Goal: Task Accomplishment & Management: Use online tool/utility

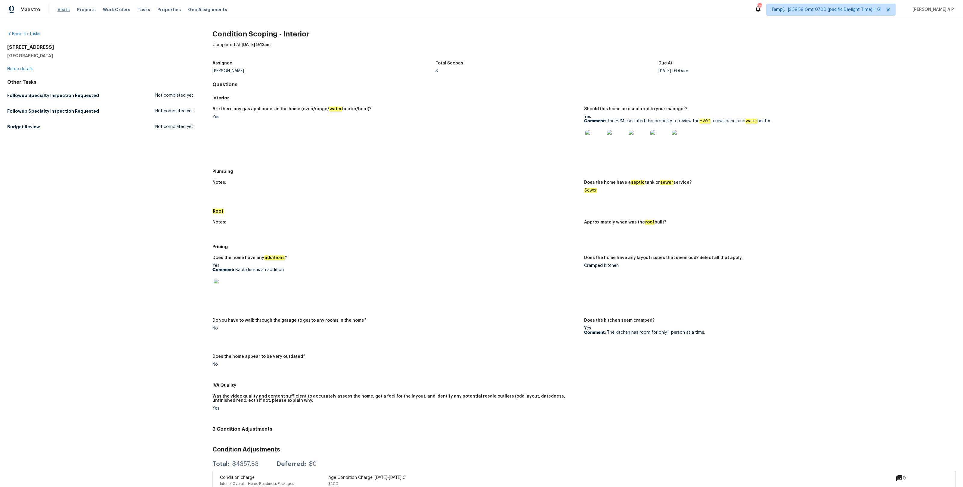
click at [65, 10] on span "Visits" at bounding box center [63, 10] width 12 height 6
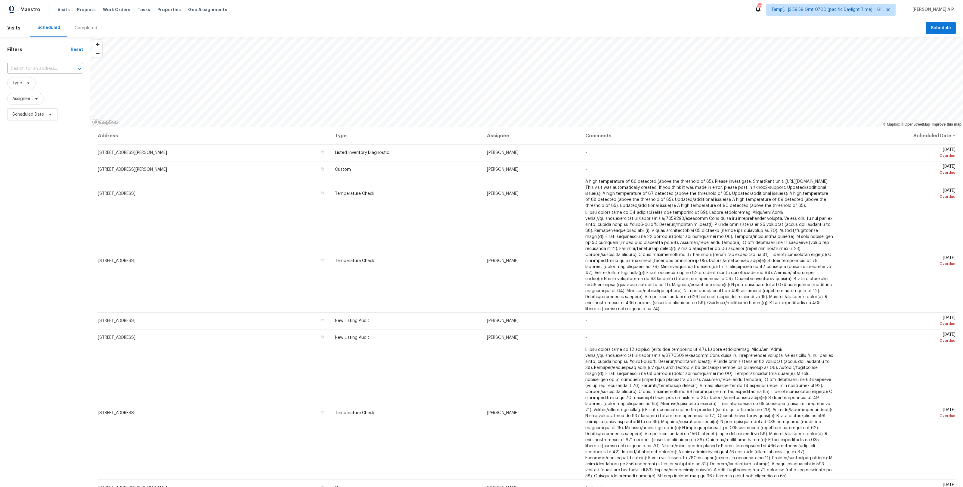
click at [85, 30] on div "Completed" at bounding box center [86, 28] width 23 height 6
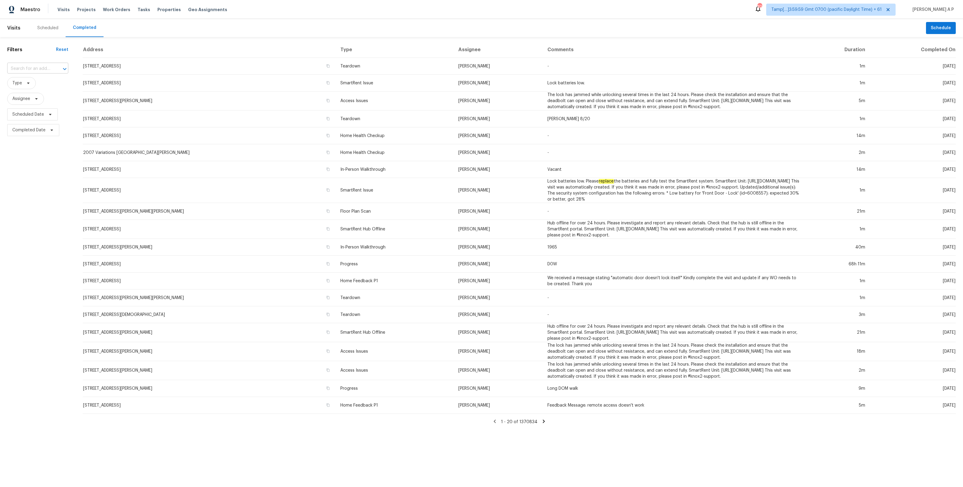
click at [34, 67] on input "text" at bounding box center [29, 68] width 44 height 9
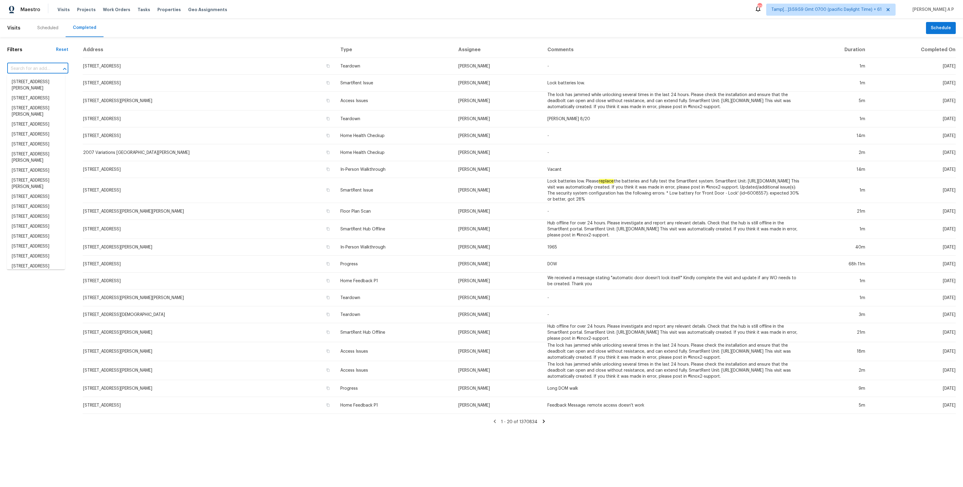
paste input "[STREET_ADDRESS]"
type input "[STREET_ADDRESS]"
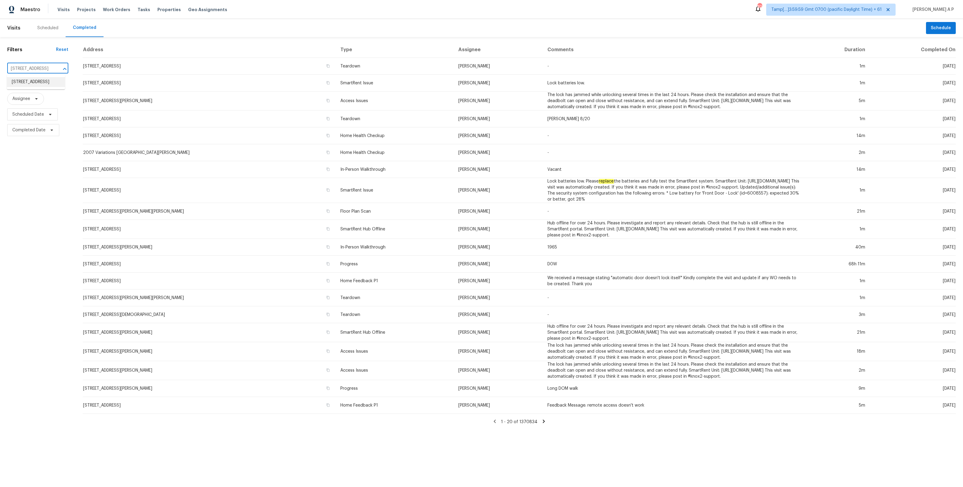
click at [37, 85] on li "[STREET_ADDRESS]" at bounding box center [36, 82] width 58 height 10
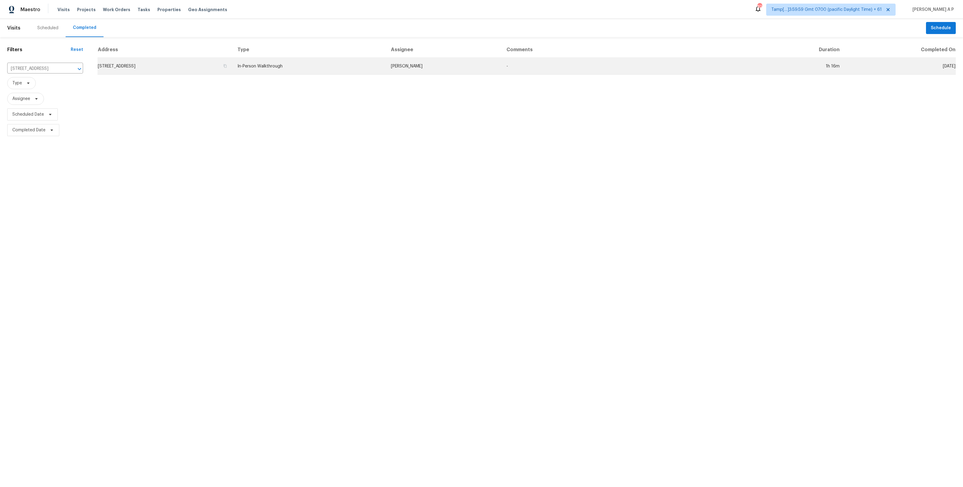
click at [233, 67] on td "[STREET_ADDRESS]" at bounding box center [165, 66] width 135 height 17
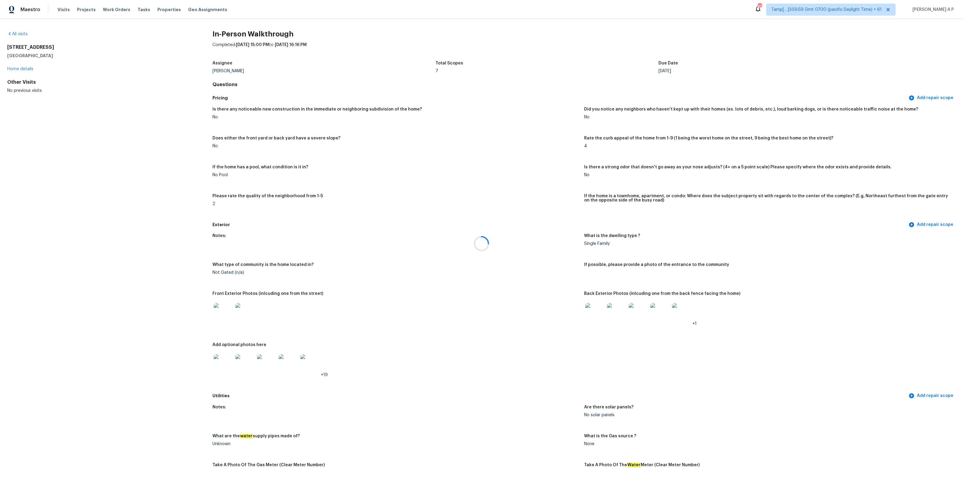
click at [135, 10] on div at bounding box center [481, 243] width 963 height 487
click at [138, 10] on span "Tasks" at bounding box center [144, 10] width 13 height 4
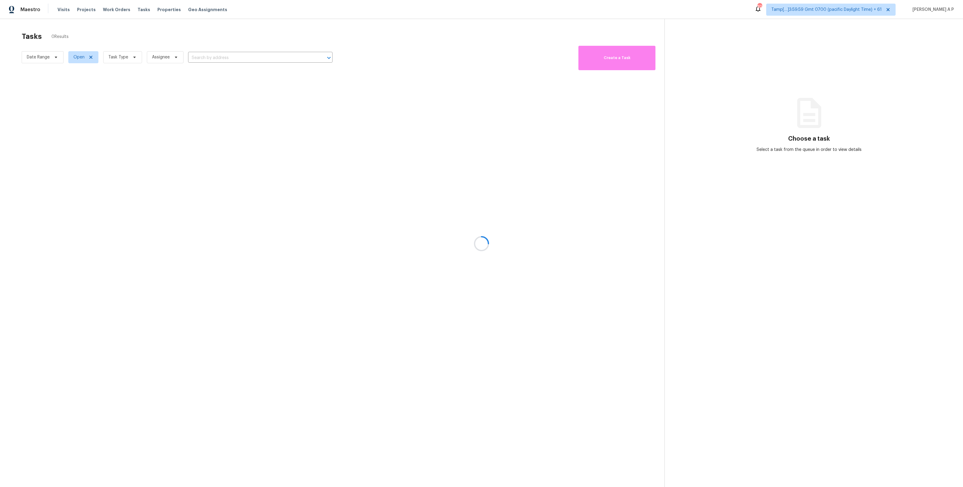
click at [232, 57] on div at bounding box center [481, 243] width 963 height 487
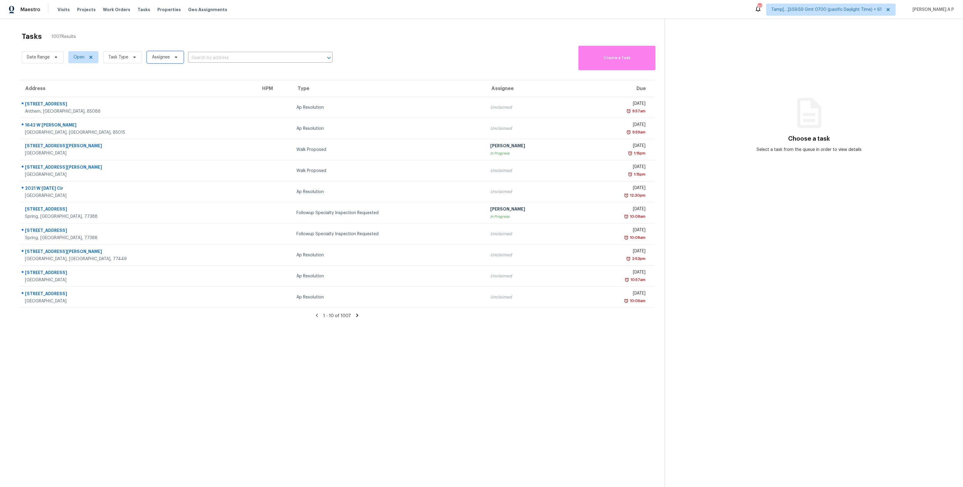
click at [166, 59] on span "Assignee" at bounding box center [161, 57] width 18 height 6
click at [133, 51] on span "Task Type" at bounding box center [122, 57] width 39 height 12
click at [132, 59] on icon at bounding box center [134, 57] width 5 height 5
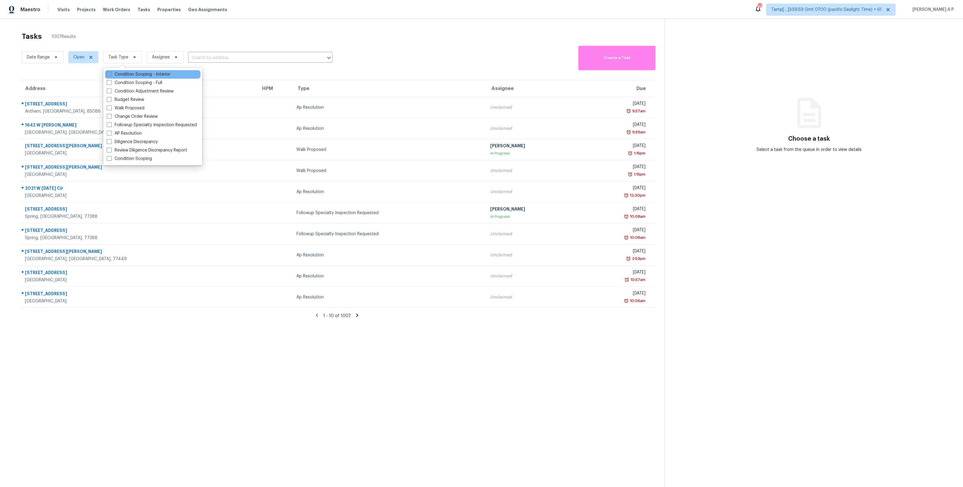
click at [141, 73] on label "Condition Scoping - Interior" at bounding box center [139, 74] width 64 height 6
click at [111, 73] on input "Condition Scoping - Interior" at bounding box center [109, 73] width 4 height 4
checkbox input "true"
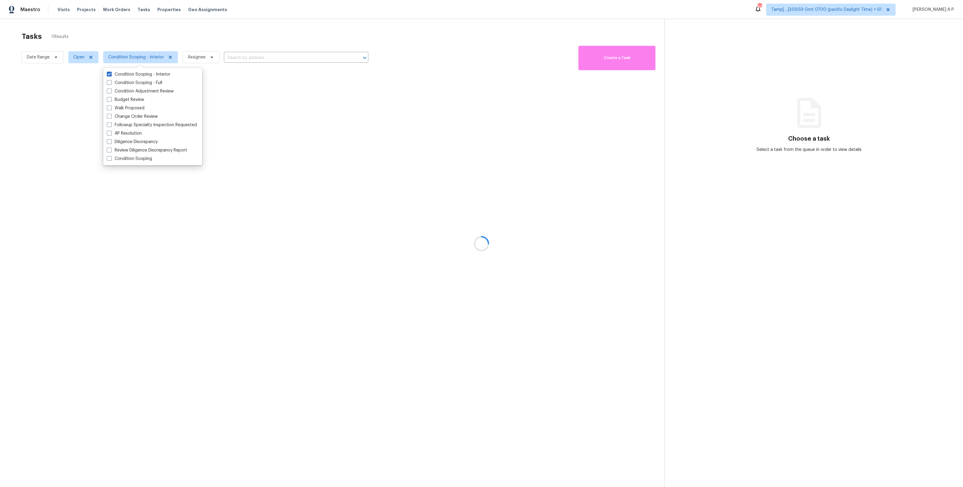
click at [243, 58] on div at bounding box center [481, 243] width 963 height 487
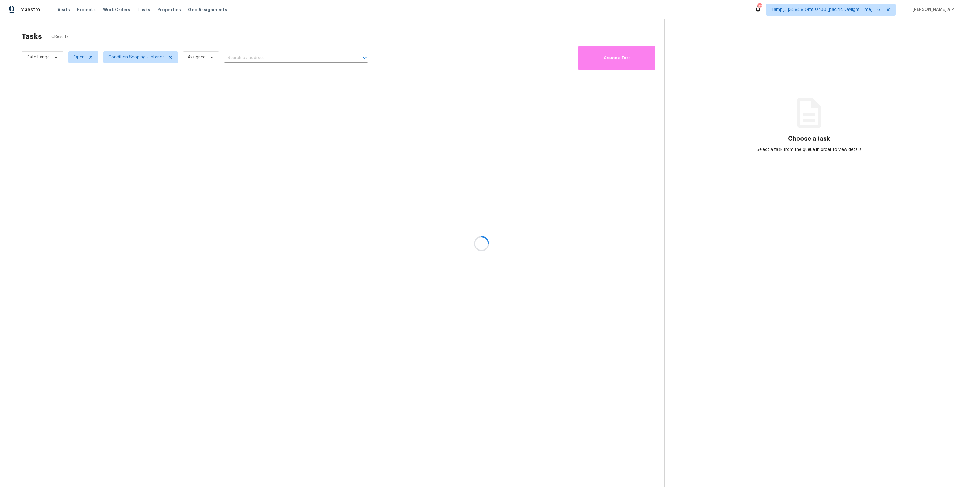
click at [245, 55] on div at bounding box center [481, 243] width 963 height 487
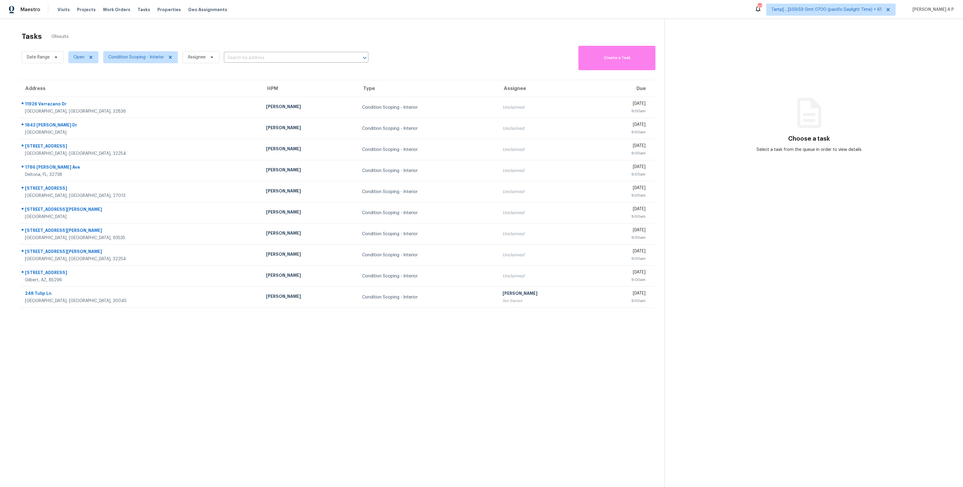
click at [245, 55] on input "text" at bounding box center [288, 57] width 128 height 9
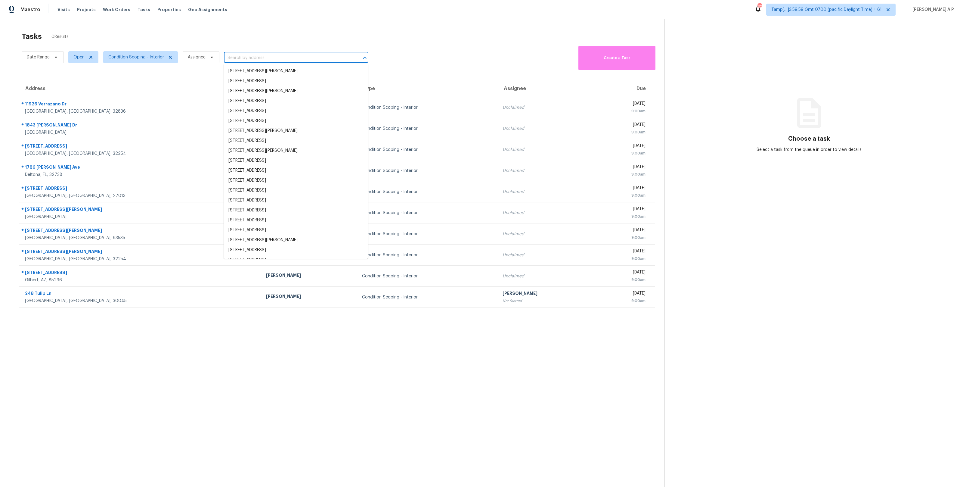
paste input "[STREET_ADDRESS]"
type input "[STREET_ADDRESS]"
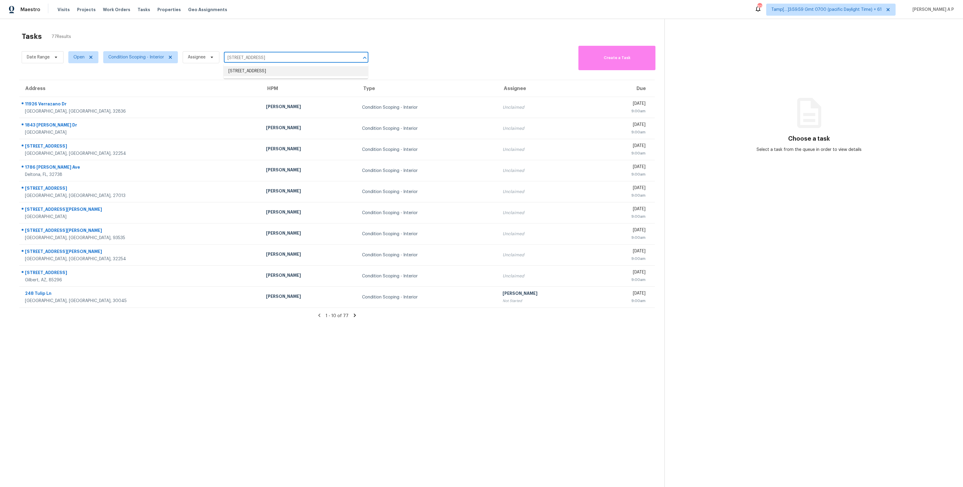
click at [246, 72] on li "[STREET_ADDRESS]" at bounding box center [296, 71] width 145 height 10
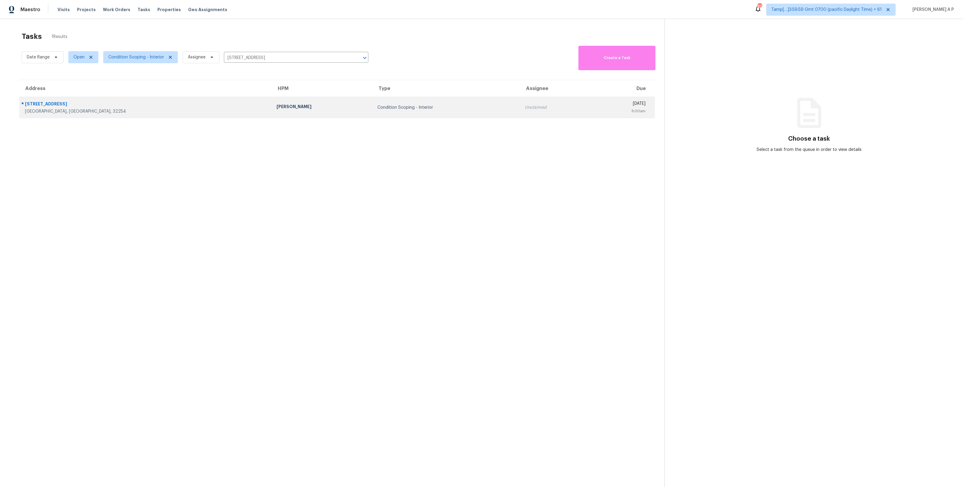
click at [277, 106] on div "[PERSON_NAME]" at bounding box center [322, 108] width 91 height 8
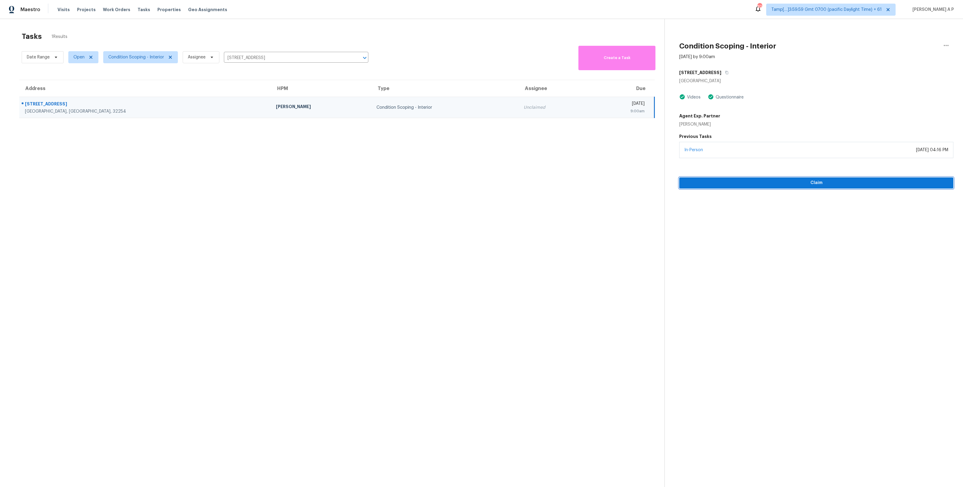
click at [777, 187] on button "Claim" at bounding box center [816, 182] width 274 height 11
click at [295, 57] on input "[STREET_ADDRESS]" at bounding box center [288, 57] width 128 height 9
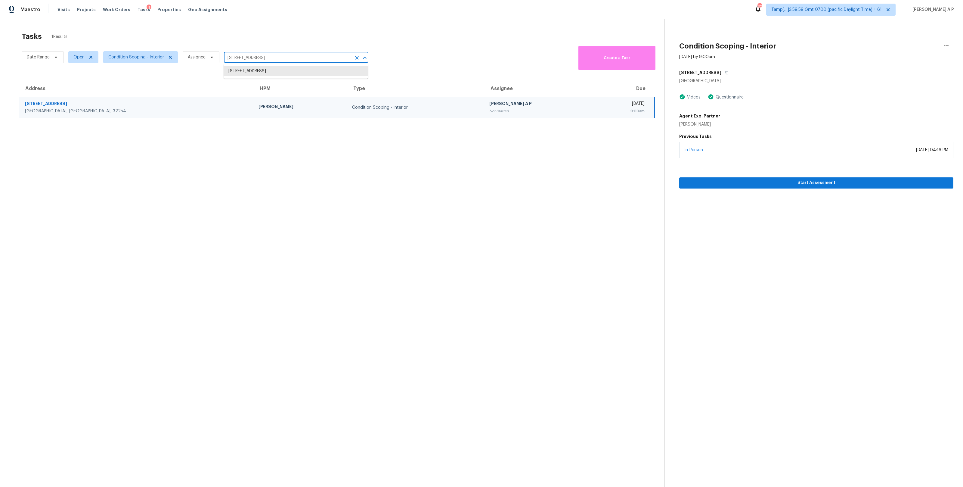
click at [295, 57] on input "[STREET_ADDRESS]" at bounding box center [288, 57] width 128 height 9
paste input "[STREET_ADDRESS][PERSON_NAME]"
type input "[STREET_ADDRESS][PERSON_NAME]"
click at [287, 71] on li "[STREET_ADDRESS][PERSON_NAME]" at bounding box center [296, 71] width 145 height 10
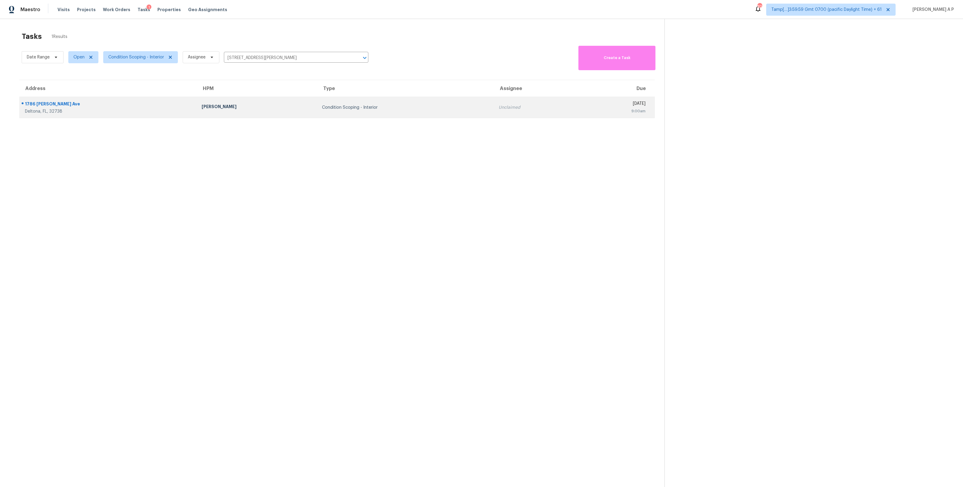
click at [322, 108] on div "Condition Scoping - Interior" at bounding box center [405, 107] width 167 height 6
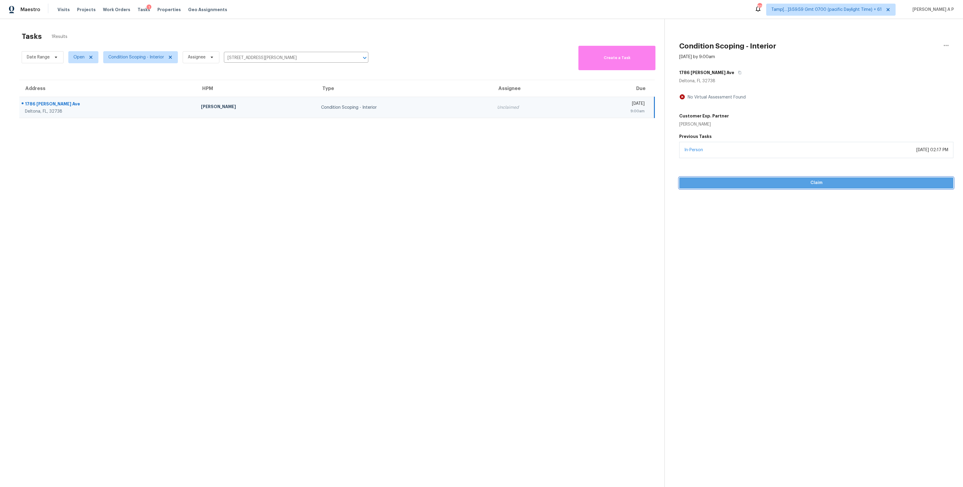
click at [770, 182] on span "Claim" at bounding box center [816, 183] width 265 height 8
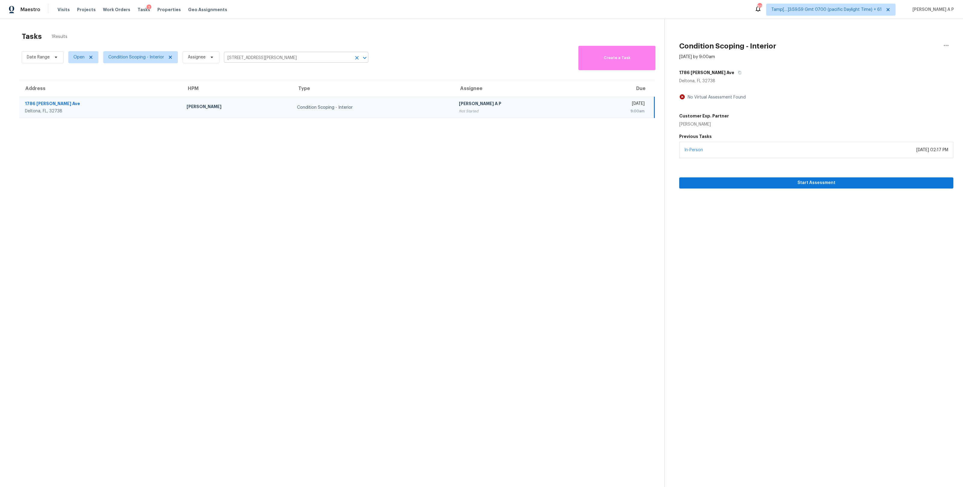
click at [308, 59] on input "[STREET_ADDRESS][PERSON_NAME]" at bounding box center [288, 57] width 128 height 9
paste input "012 [PERSON_NAME][GEOGRAPHIC_DATA]"
type input "[STREET_ADDRESS][PERSON_NAME]"
click at [304, 73] on li "[STREET_ADDRESS][PERSON_NAME]" at bounding box center [296, 71] width 145 height 10
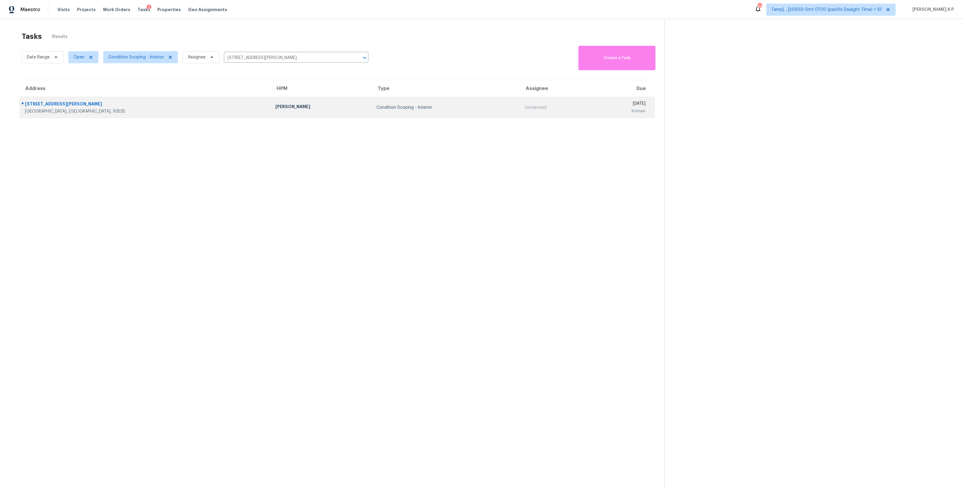
click at [596, 108] on div "9:00am" at bounding box center [621, 111] width 50 height 6
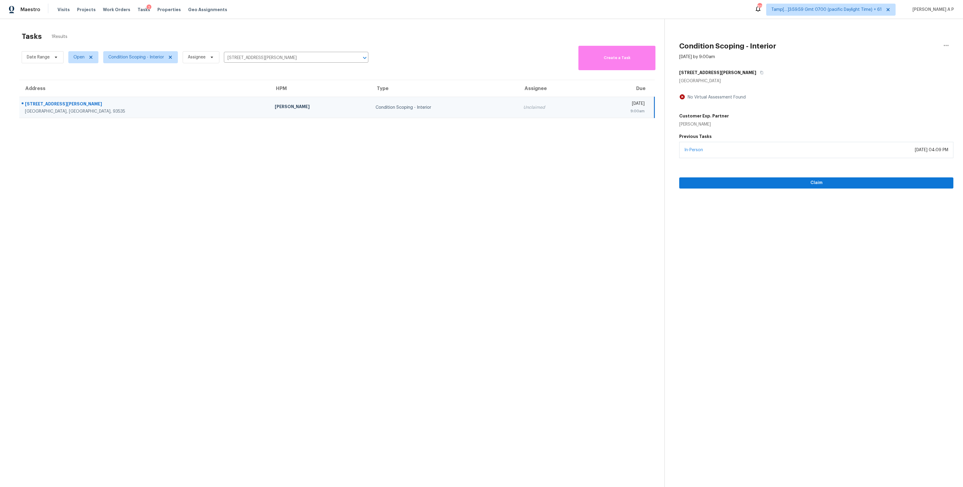
click at [777, 153] on div "In-Person [DATE] 04:09 PM" at bounding box center [816, 150] width 274 height 16
click at [772, 180] on span "Claim" at bounding box center [816, 183] width 265 height 8
click at [309, 55] on input "[STREET_ADDRESS][PERSON_NAME]" at bounding box center [288, 57] width 128 height 9
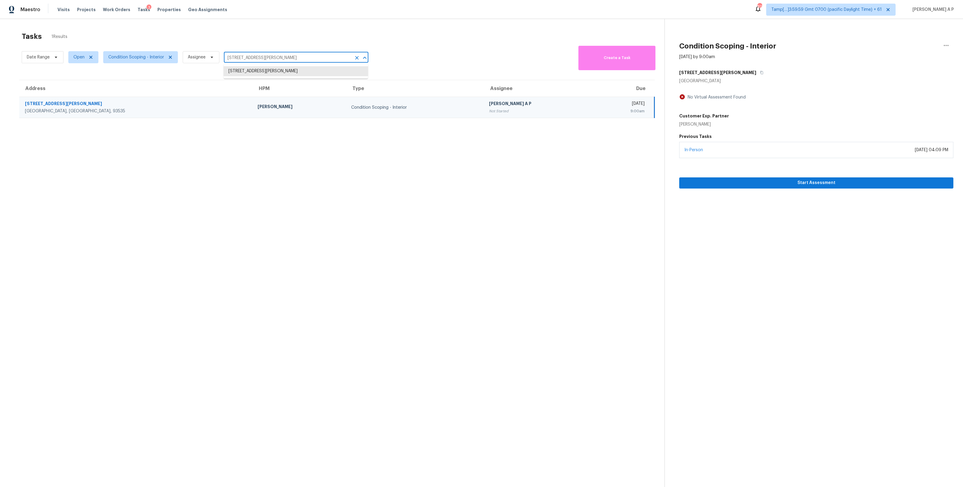
paste input "[STREET_ADDRESS][PERSON_NAME]"
type input "[STREET_ADDRESS][PERSON_NAME]"
click at [305, 69] on li "[STREET_ADDRESS]" at bounding box center [296, 71] width 145 height 10
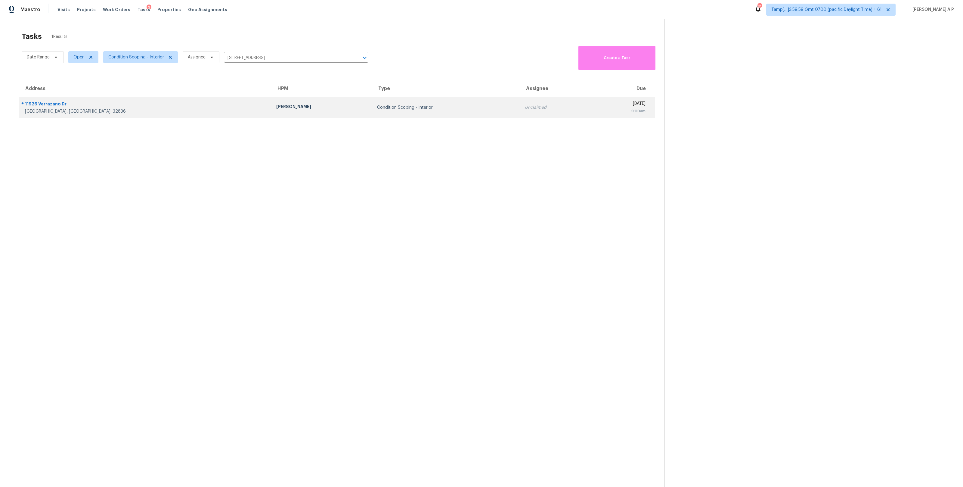
click at [520, 117] on td "Unclaimed" at bounding box center [555, 107] width 71 height 21
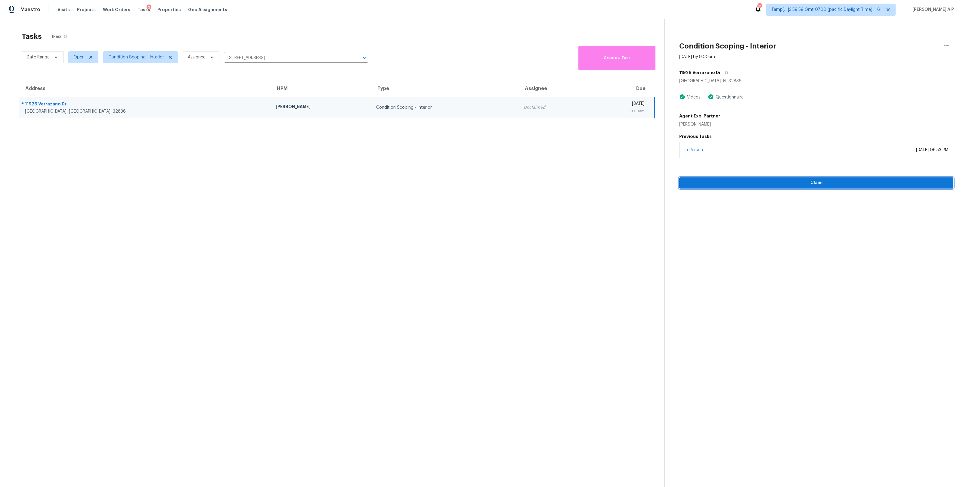
click at [734, 185] on span "Claim" at bounding box center [816, 183] width 265 height 8
click at [302, 57] on input "[STREET_ADDRESS]" at bounding box center [288, 57] width 128 height 9
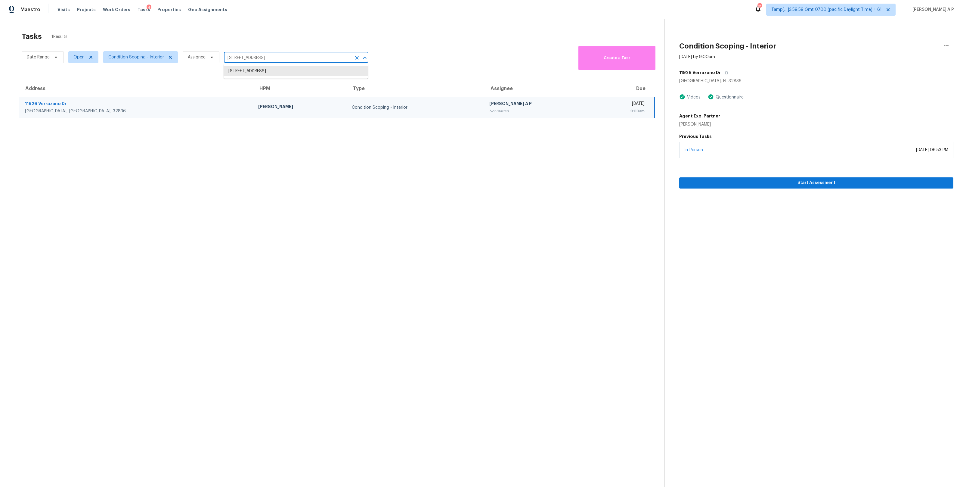
click at [302, 57] on input "[STREET_ADDRESS]" at bounding box center [288, 57] width 128 height 9
paste input "[STREET_ADDRESS][PERSON_NAME]"
type input "[STREET_ADDRESS][PERSON_NAME]"
click at [307, 73] on li "[STREET_ADDRESS][PERSON_NAME]" at bounding box center [296, 71] width 145 height 10
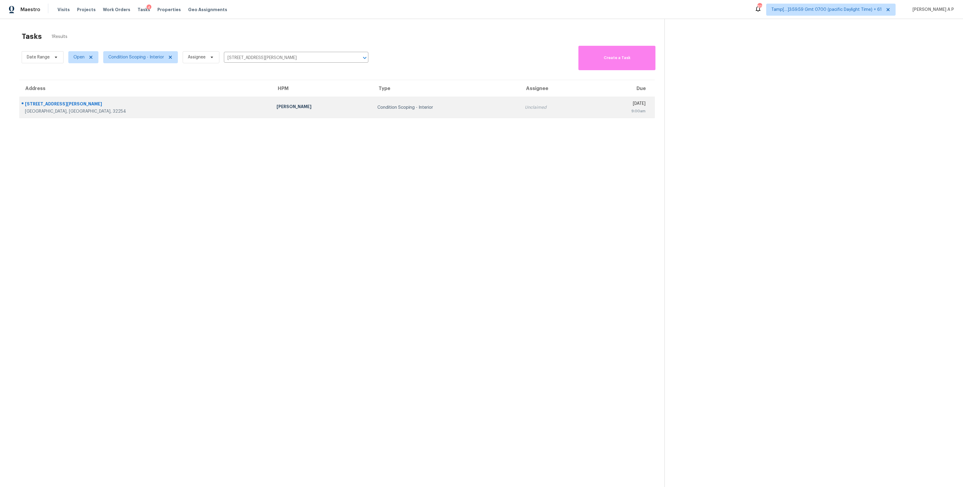
click at [599, 111] on div "9:00am" at bounding box center [621, 111] width 50 height 6
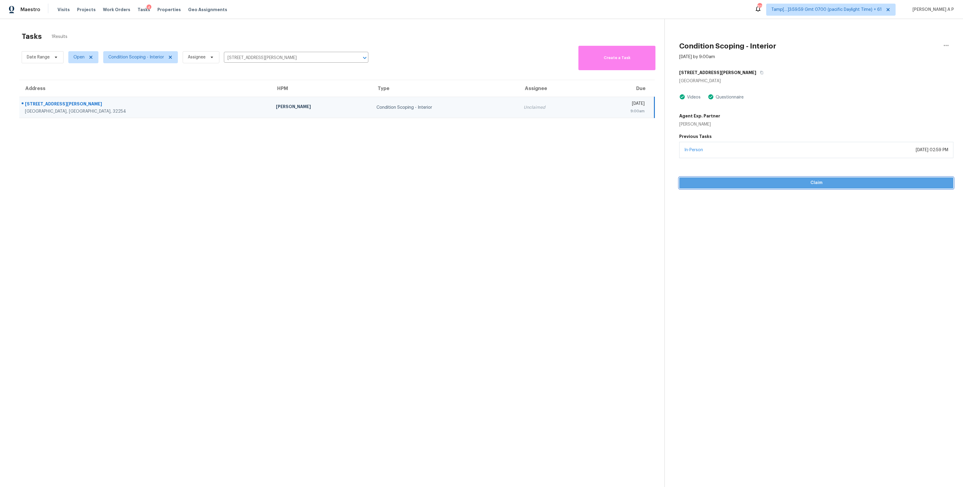
click at [743, 183] on span "Claim" at bounding box center [816, 183] width 265 height 8
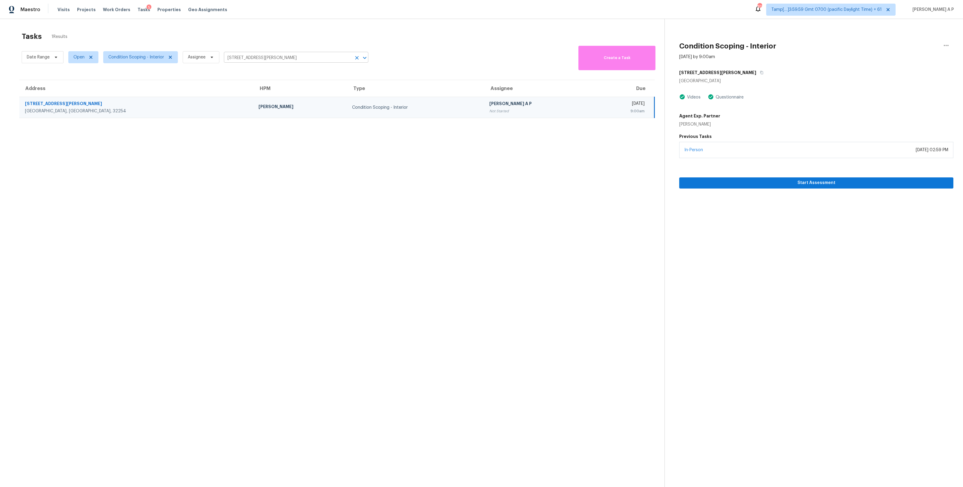
click at [310, 58] on input "[STREET_ADDRESS][PERSON_NAME]" at bounding box center [288, 57] width 128 height 9
paste input "[STREET_ADDRESS][PERSON_NAME][PERSON_NAME]"
type input "[STREET_ADDRESS][PERSON_NAME][PERSON_NAME]"
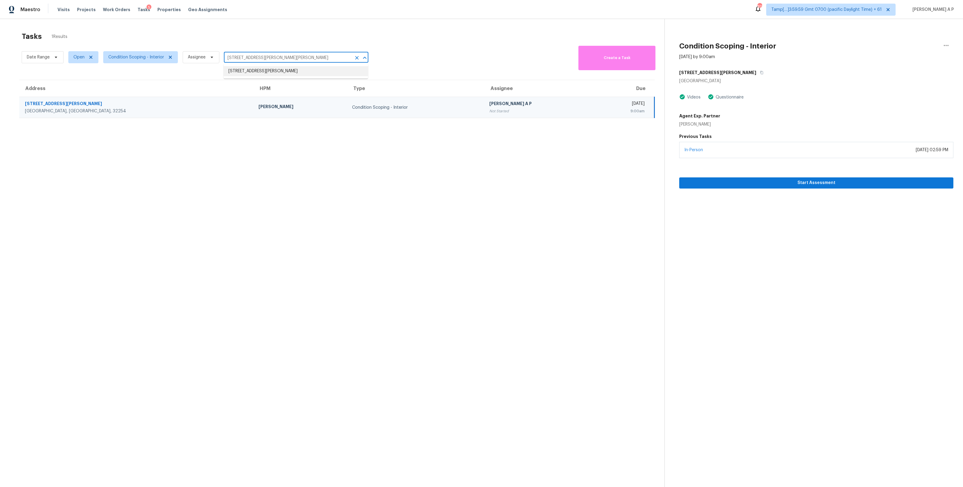
click at [306, 71] on li "[STREET_ADDRESS][PERSON_NAME]" at bounding box center [296, 71] width 145 height 10
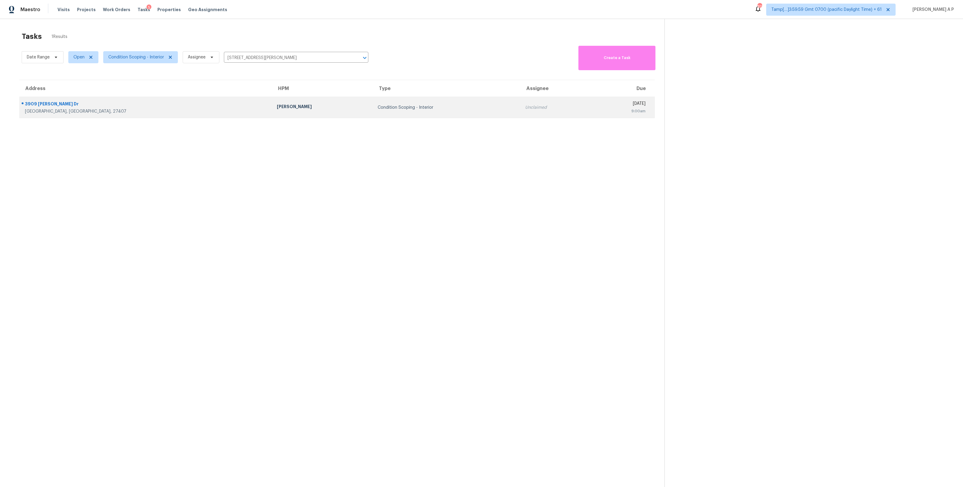
click at [596, 107] on div "[DATE]" at bounding box center [621, 105] width 50 height 8
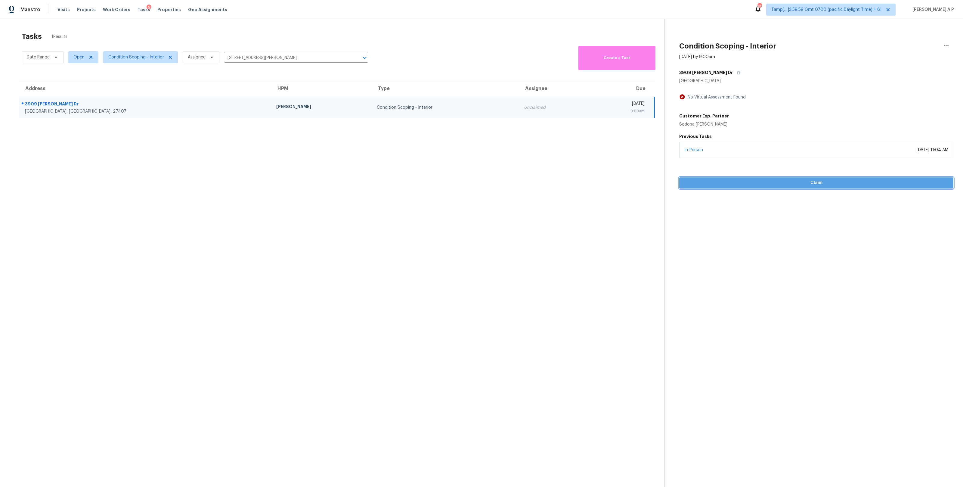
click at [788, 184] on span "Claim" at bounding box center [816, 183] width 265 height 8
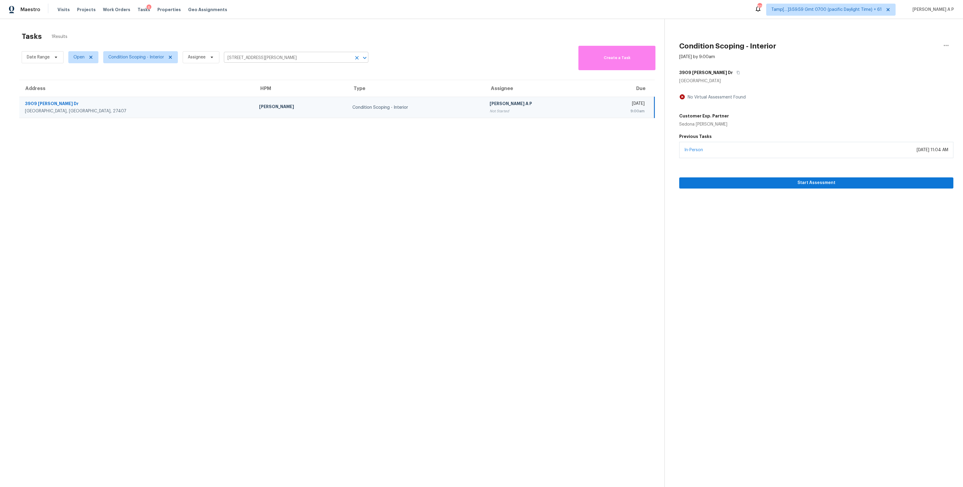
click at [309, 60] on input "[STREET_ADDRESS][PERSON_NAME]" at bounding box center [288, 57] width 128 height 9
paste input "[STREET_ADDRESS]"
type input "[STREET_ADDRESS]"
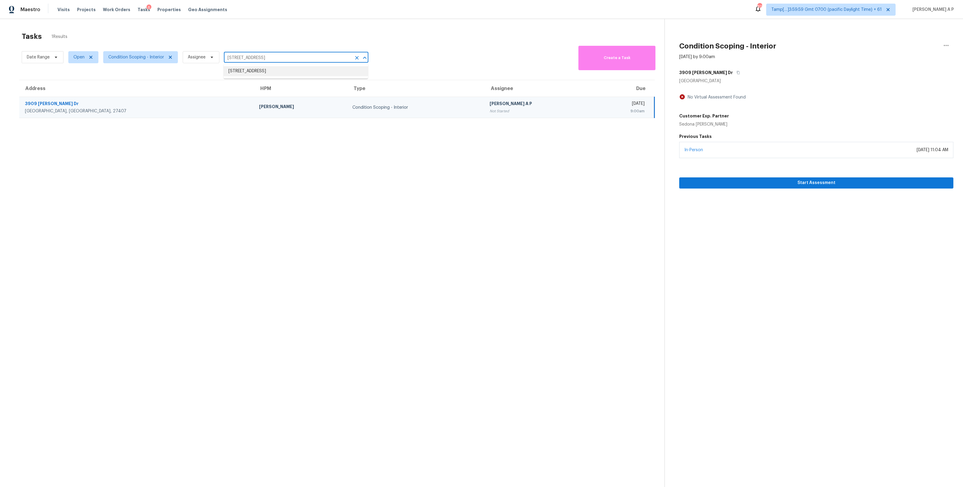
click at [306, 68] on li "[STREET_ADDRESS]" at bounding box center [296, 71] width 145 height 10
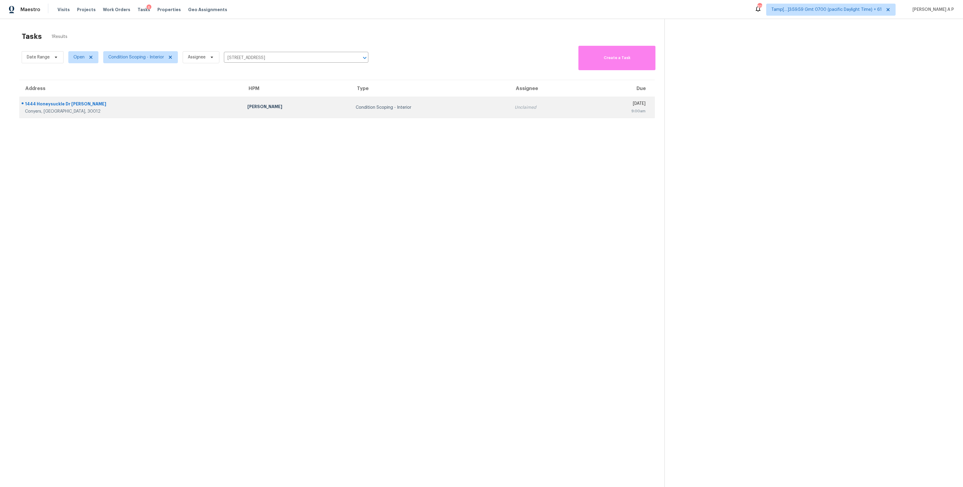
click at [437, 114] on td "Condition Scoping - Interior" at bounding box center [430, 107] width 159 height 21
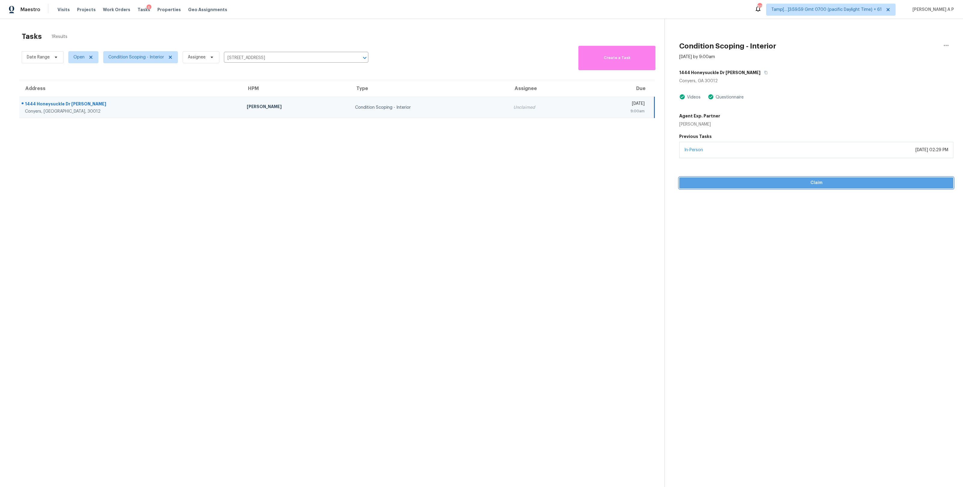
click at [757, 187] on button "Claim" at bounding box center [816, 182] width 274 height 11
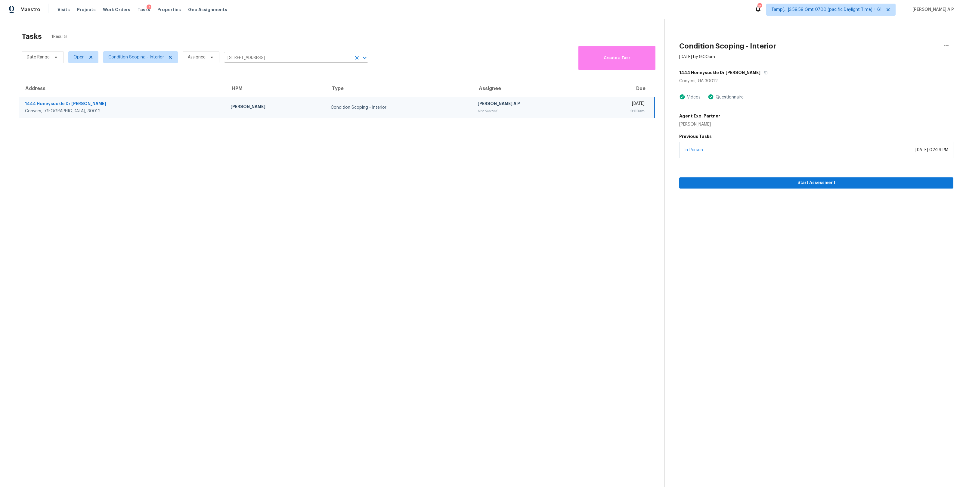
click at [315, 59] on input "[STREET_ADDRESS]" at bounding box center [288, 57] width 128 height 9
paste input "04 Outpost [GEOGRAPHIC_DATA]"
type input "[STREET_ADDRESS]"
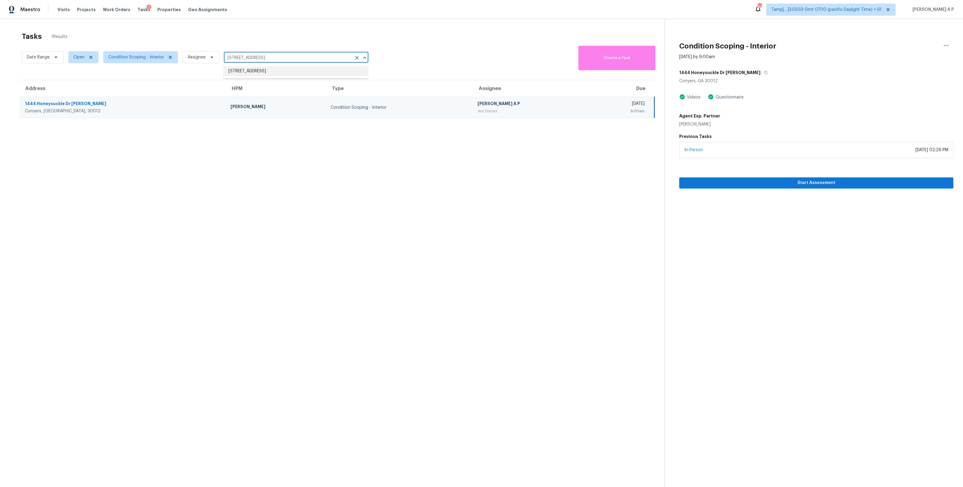
click at [310, 72] on li "[STREET_ADDRESS]" at bounding box center [296, 71] width 145 height 10
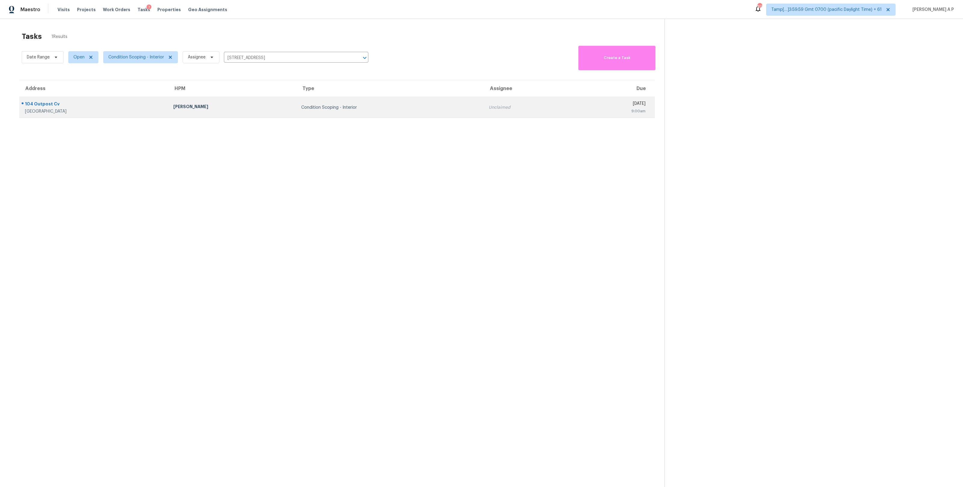
click at [574, 117] on td "[DATE] 9:00am" at bounding box center [614, 107] width 81 height 21
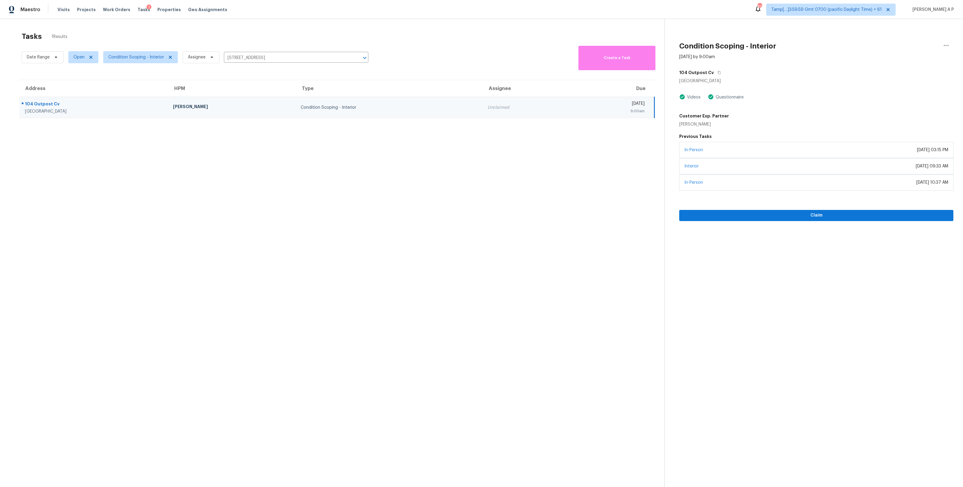
click at [742, 153] on div "In-Person [DATE] 03:15 PM" at bounding box center [816, 150] width 274 height 16
click at [737, 216] on span "Claim" at bounding box center [816, 216] width 265 height 8
click at [325, 57] on input "[STREET_ADDRESS]" at bounding box center [288, 57] width 128 height 9
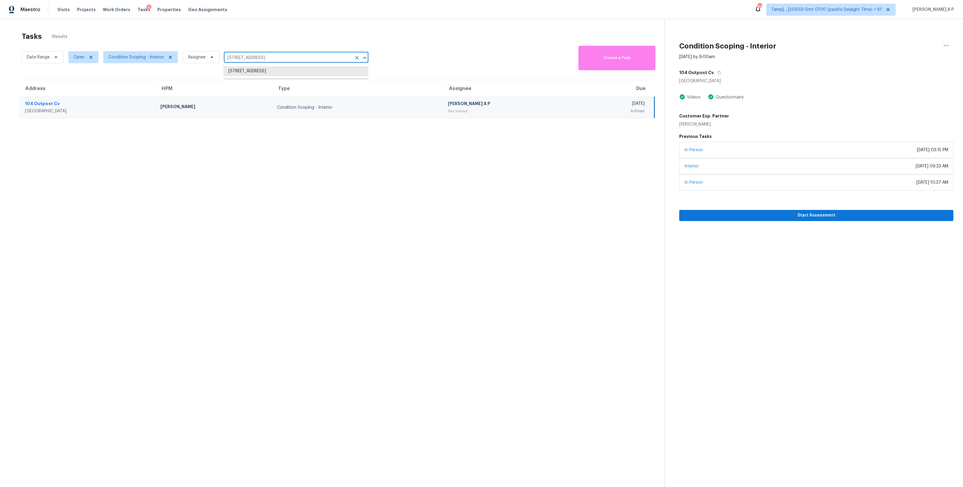
paste input "[STREET_ADDRESS][PERSON_NAME]"
type input "[STREET_ADDRESS][PERSON_NAME]"
click at [330, 70] on li "[STREET_ADDRESS]" at bounding box center [296, 71] width 145 height 10
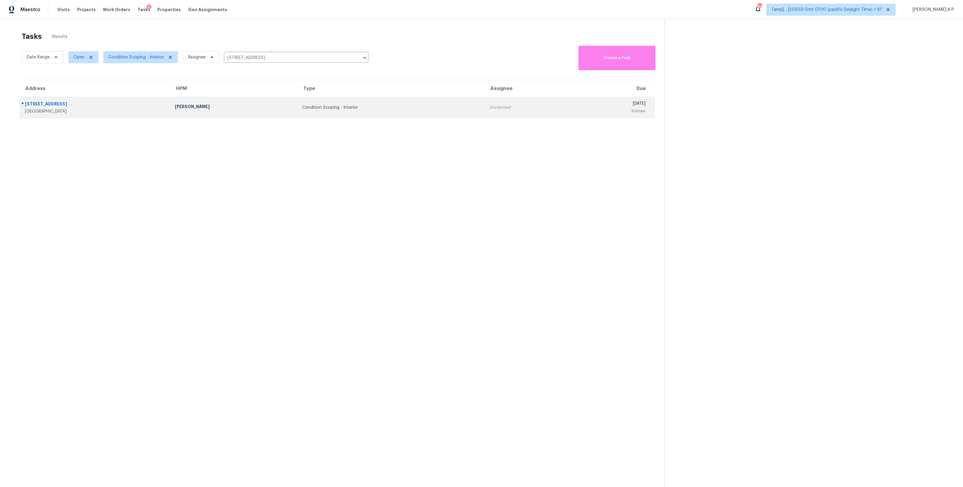
click at [329, 104] on div "Condition Scoping - Interior" at bounding box center [390, 107] width 177 height 6
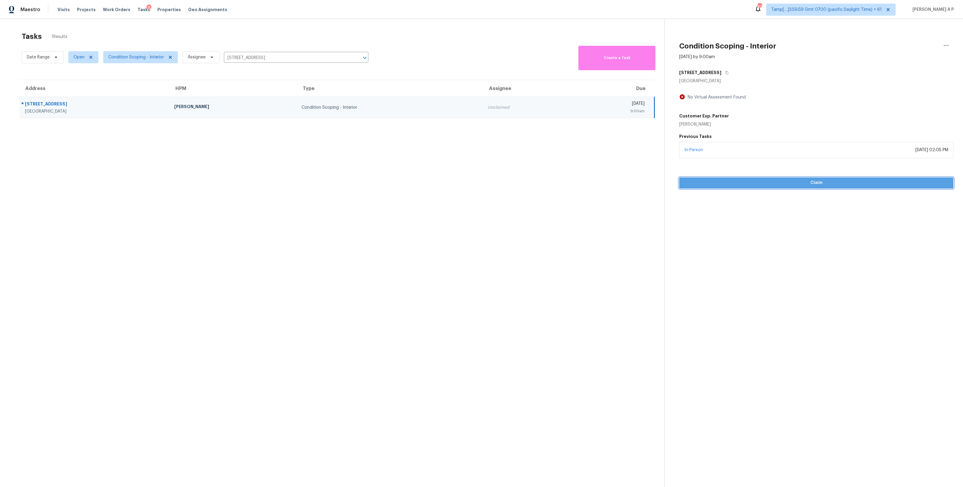
click at [794, 182] on span "Claim" at bounding box center [816, 183] width 265 height 8
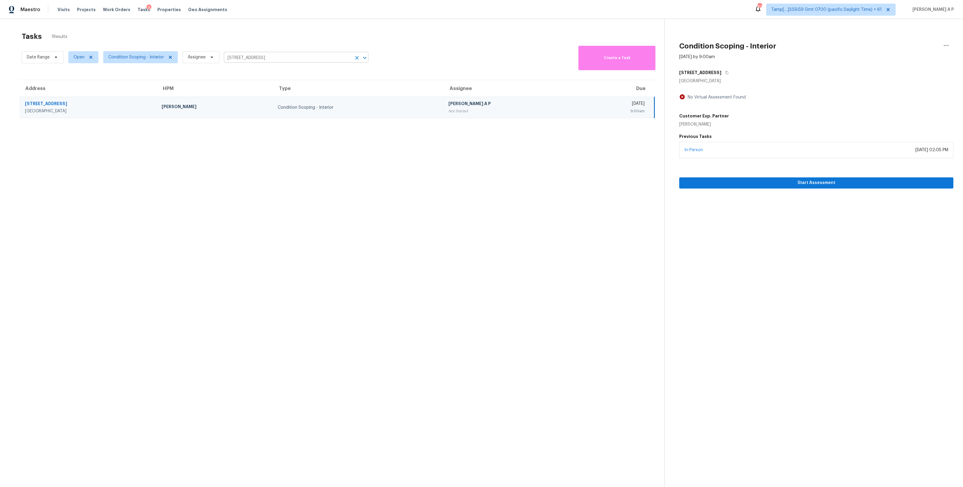
click at [317, 55] on input "[STREET_ADDRESS]" at bounding box center [288, 57] width 128 height 9
paste input "[STREET_ADDRESS]"
type input "[STREET_ADDRESS]"
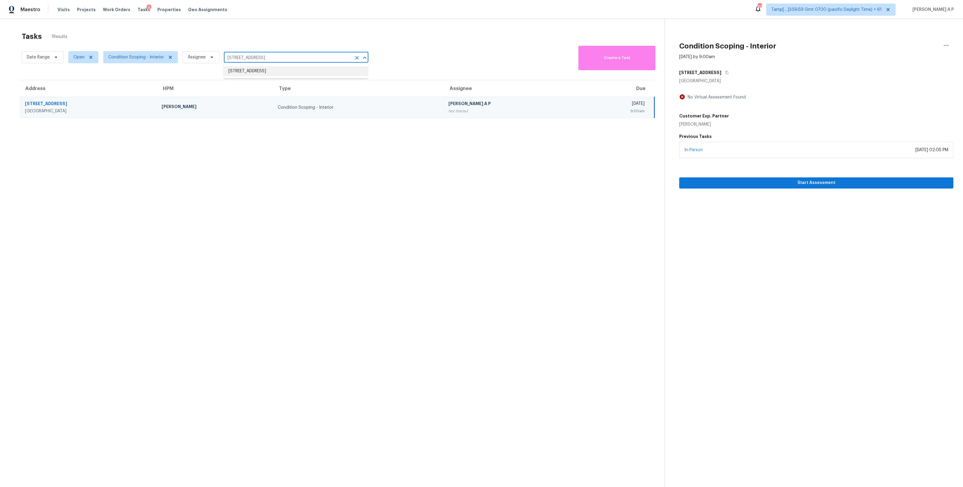
click at [317, 70] on li "[STREET_ADDRESS]" at bounding box center [296, 71] width 145 height 10
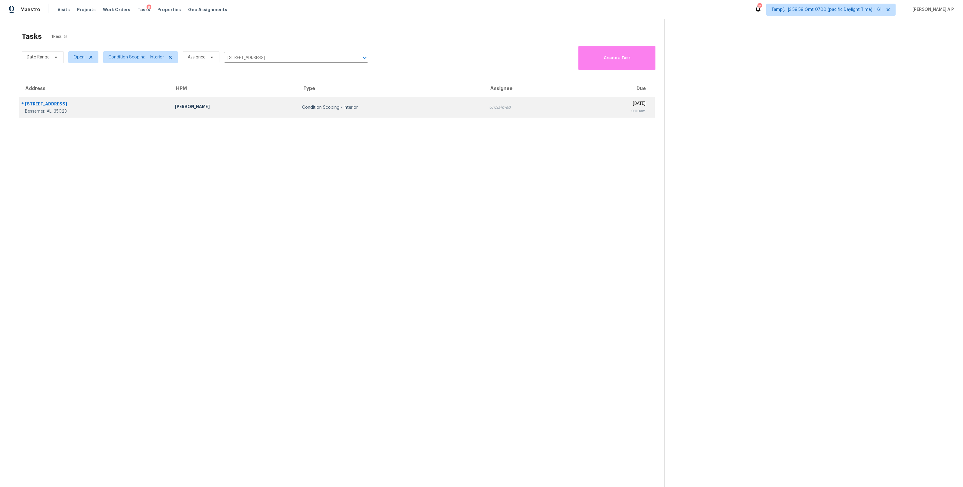
click at [417, 117] on td "Condition Scoping - Interior" at bounding box center [390, 107] width 187 height 21
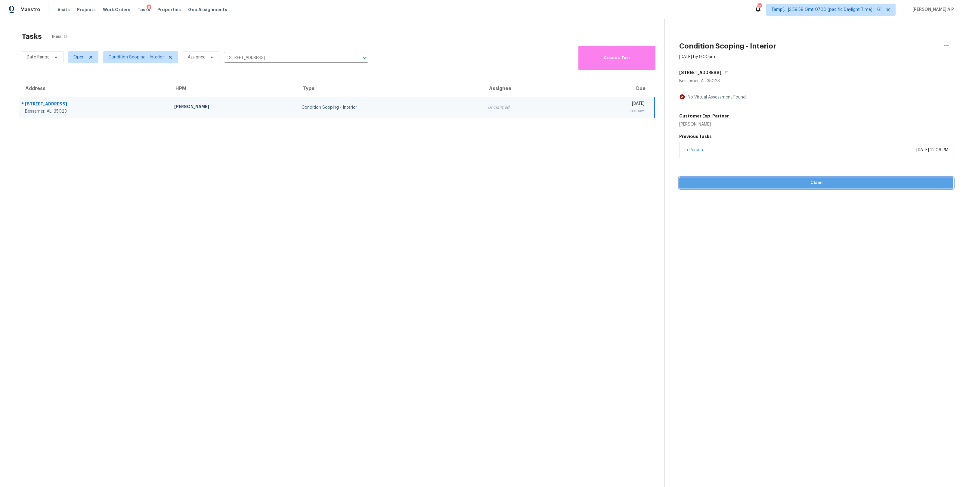
click at [759, 186] on span "Claim" at bounding box center [816, 183] width 265 height 8
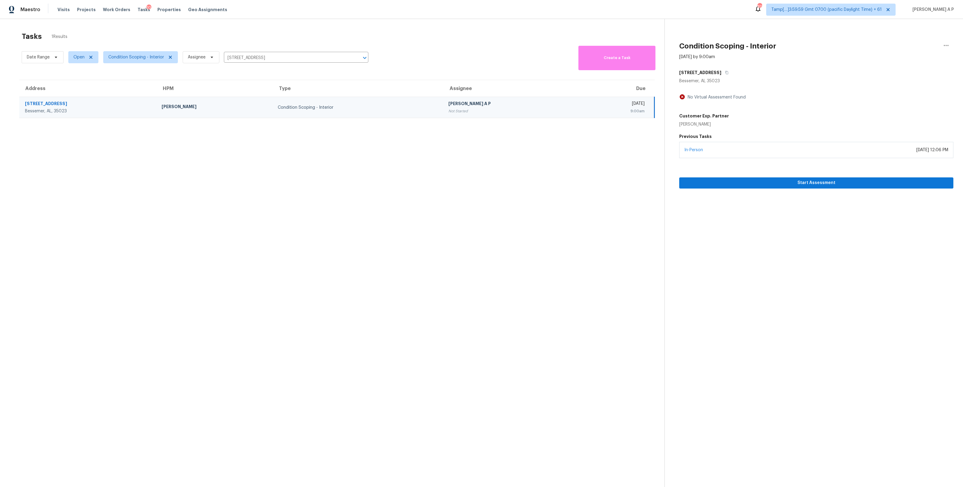
click at [365, 191] on section "Tasks 1 Results Date Range Open Condition Scoping - Interior Assignee [STREET_A…" at bounding box center [337, 267] width 655 height 477
